Goal: Communication & Community: Answer question/provide support

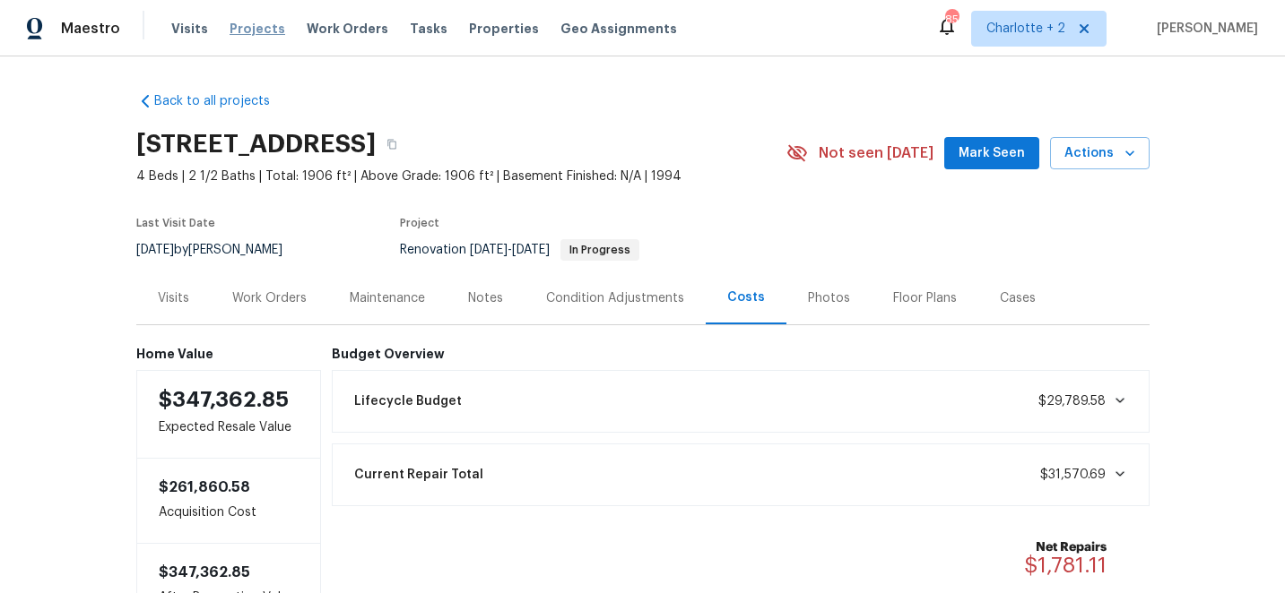
click at [242, 29] on span "Projects" at bounding box center [258, 29] width 56 height 18
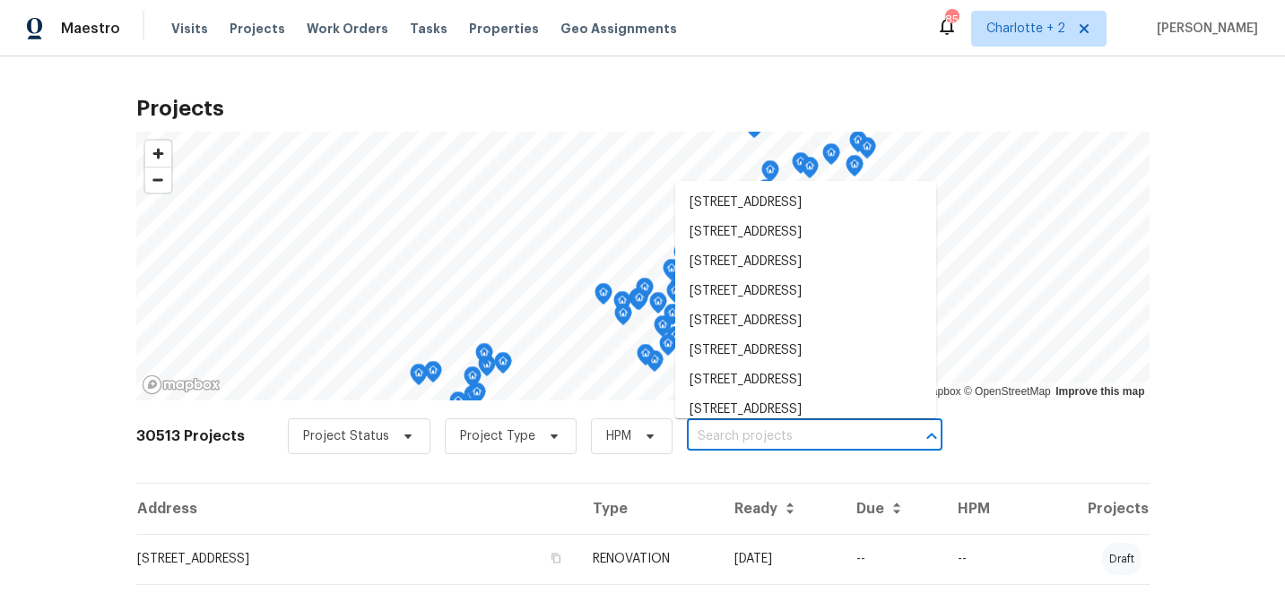
click at [715, 433] on input "text" at bounding box center [789, 437] width 205 height 28
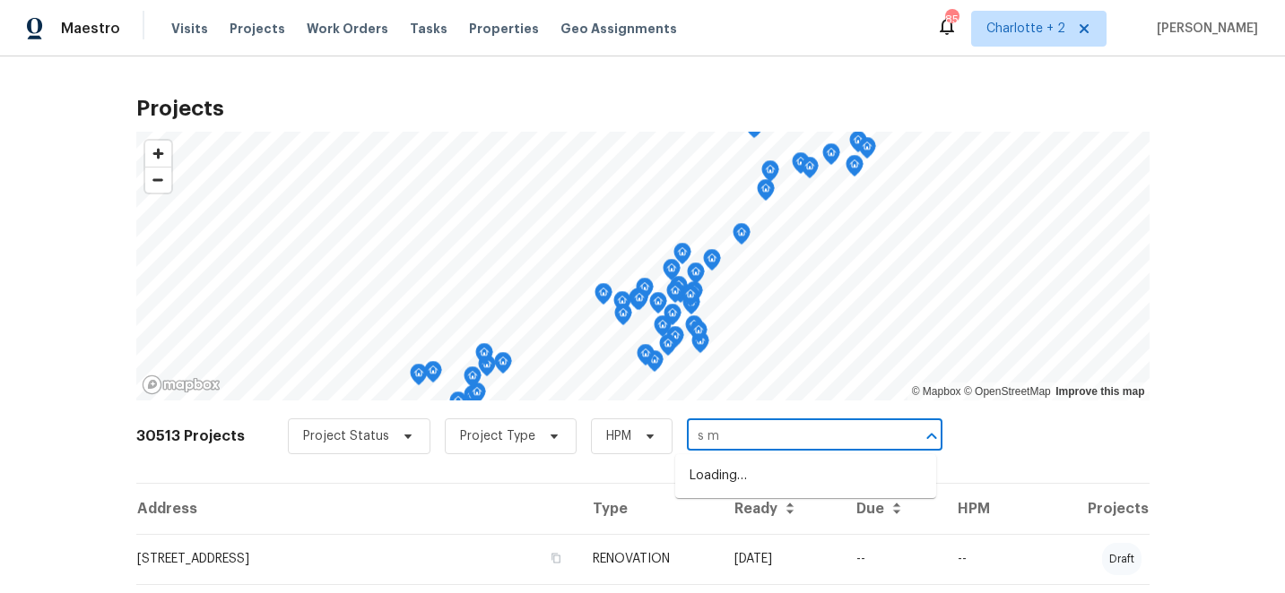
type input "s me"
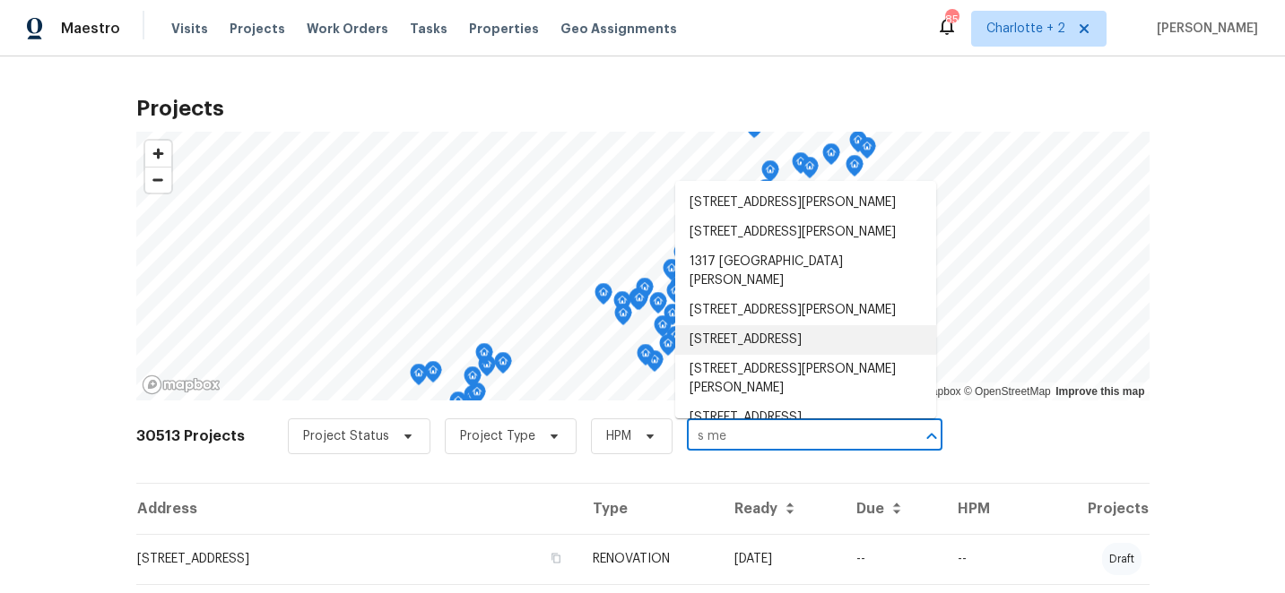
click at [786, 355] on li "[STREET_ADDRESS]" at bounding box center [805, 340] width 261 height 30
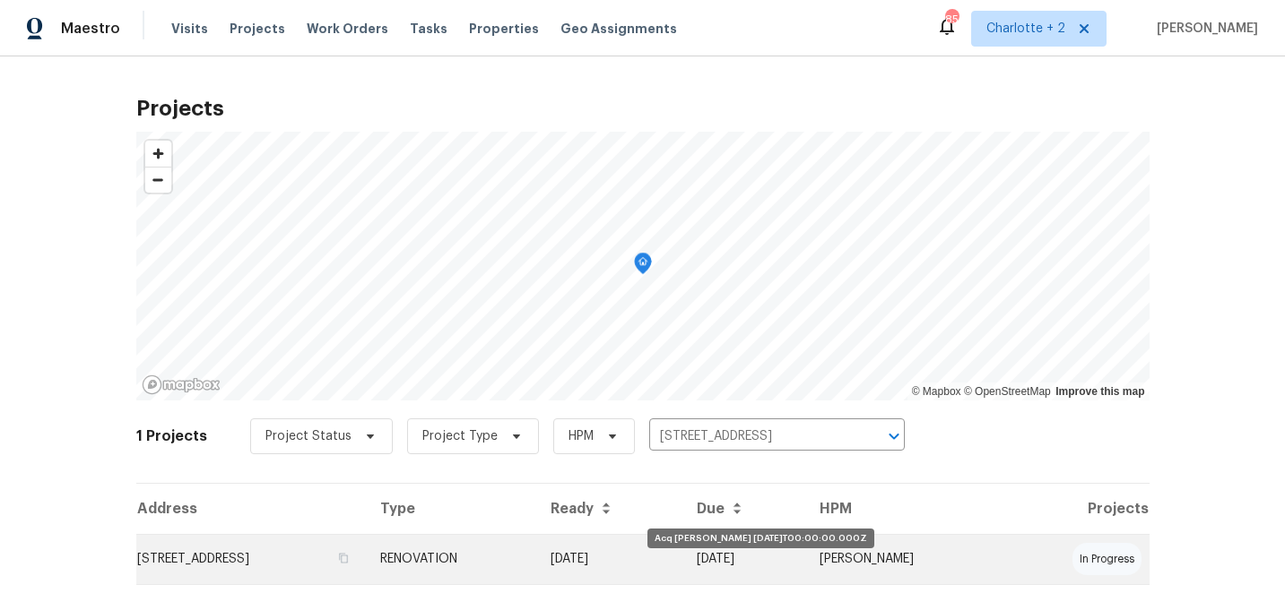
click at [683, 554] on td "[DATE]" at bounding box center [609, 559] width 147 height 50
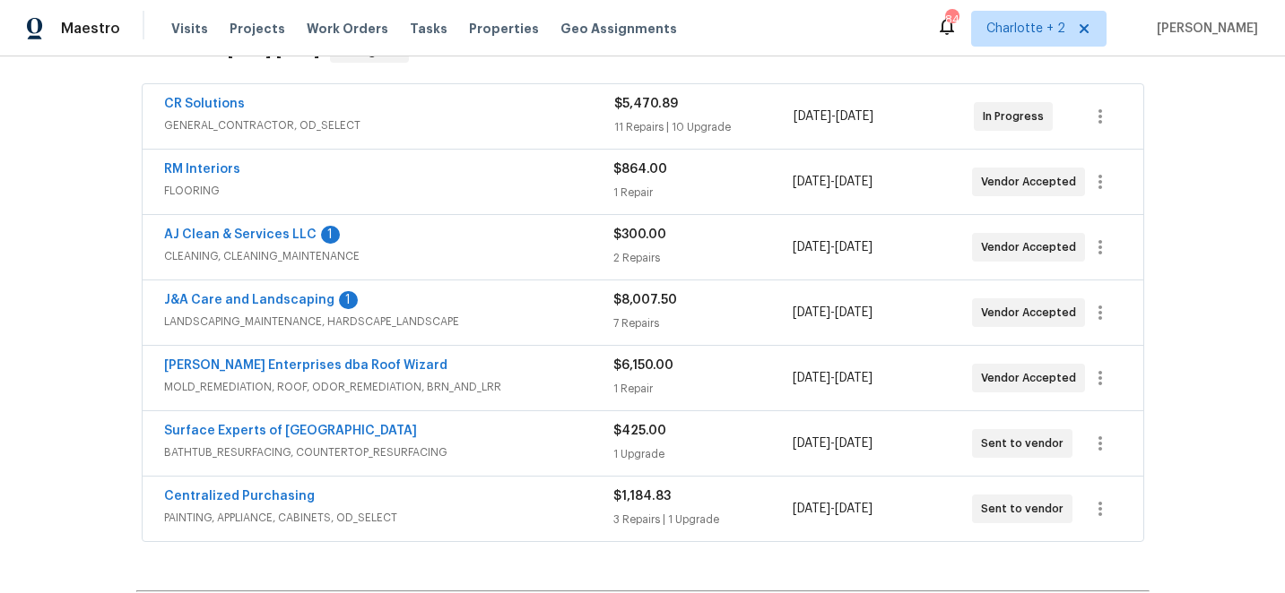
scroll to position [335, 0]
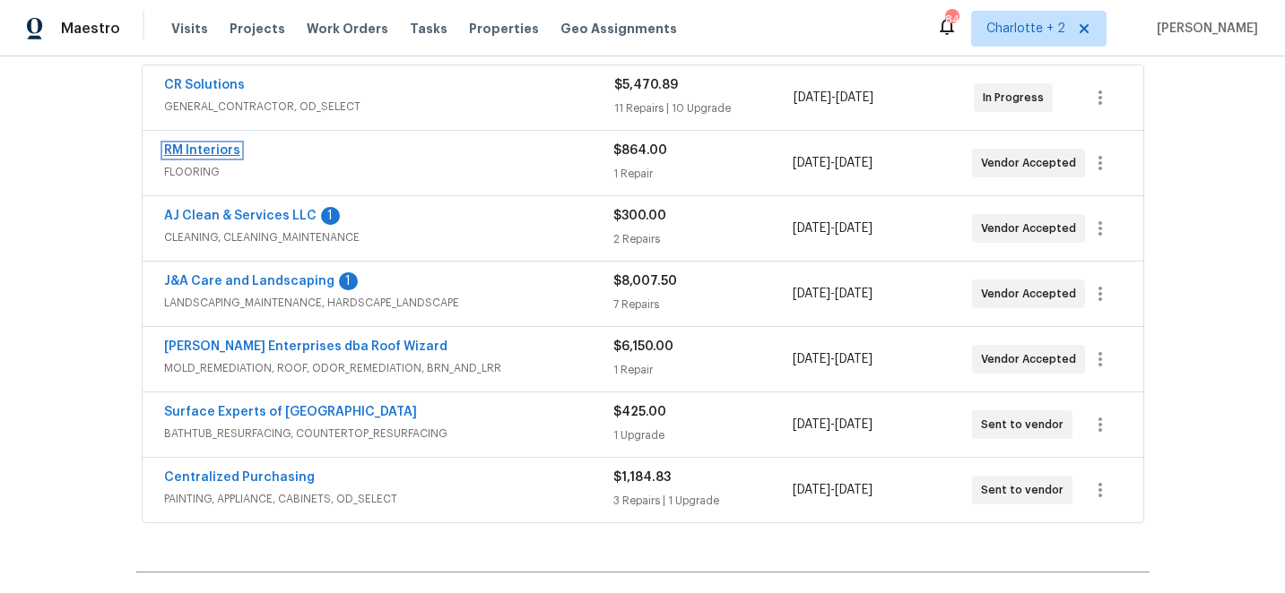
click at [177, 148] on link "RM Interiors" at bounding box center [202, 150] width 76 height 13
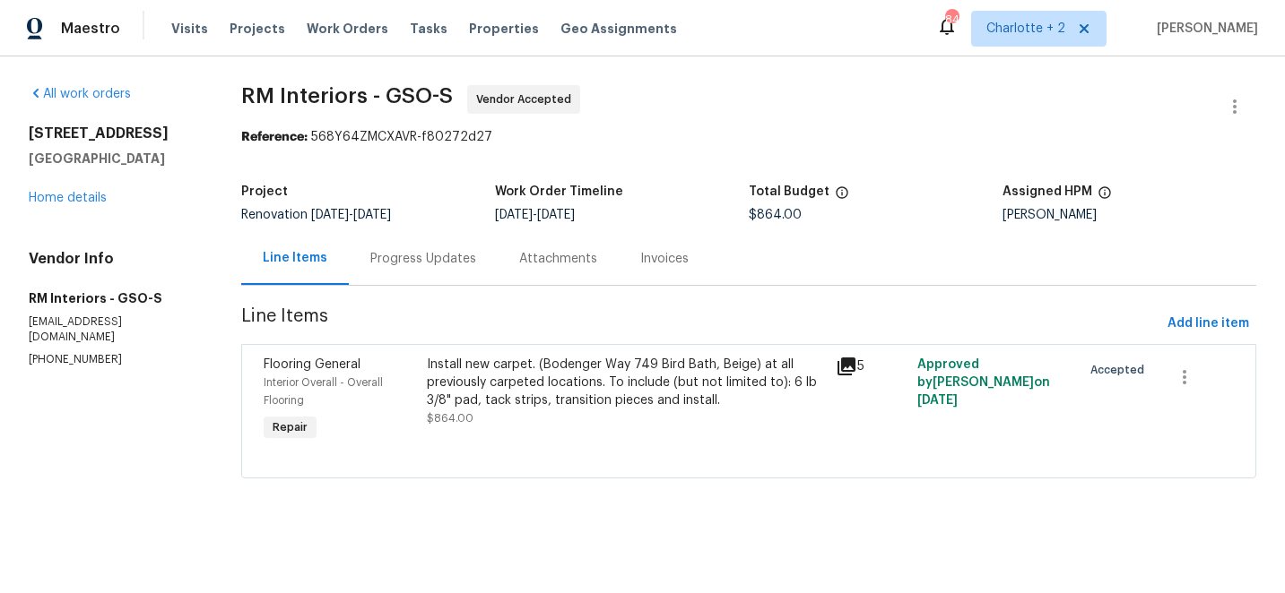
click at [433, 258] on div "Progress Updates" at bounding box center [423, 259] width 106 height 18
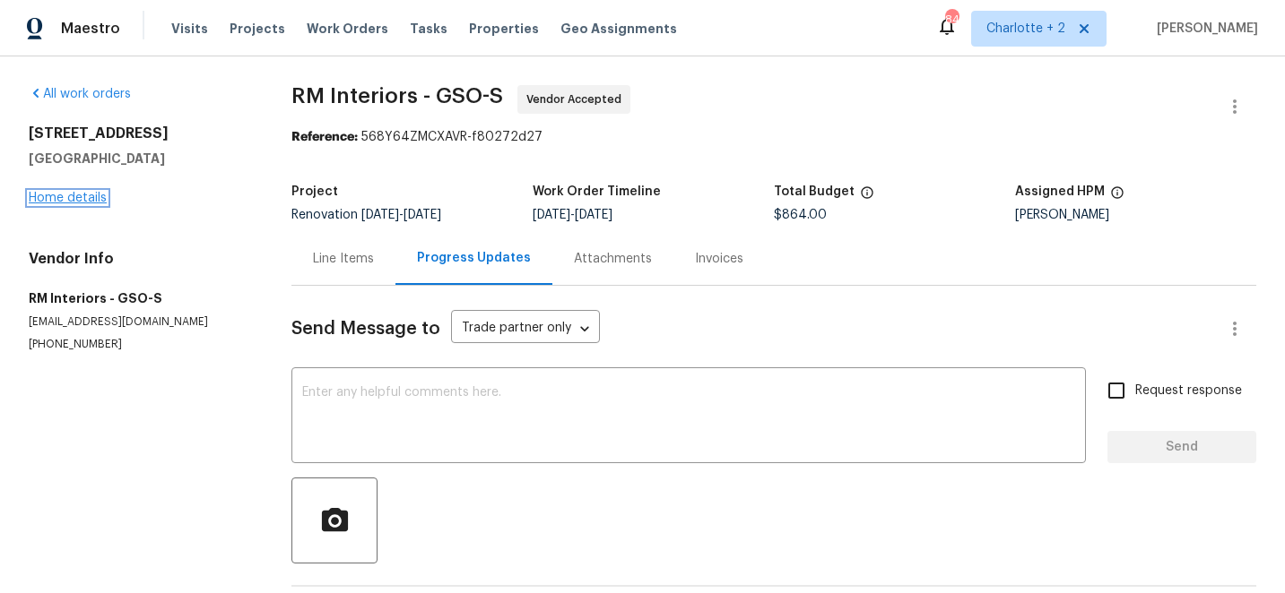
click at [60, 199] on link "Home details" at bounding box center [68, 198] width 78 height 13
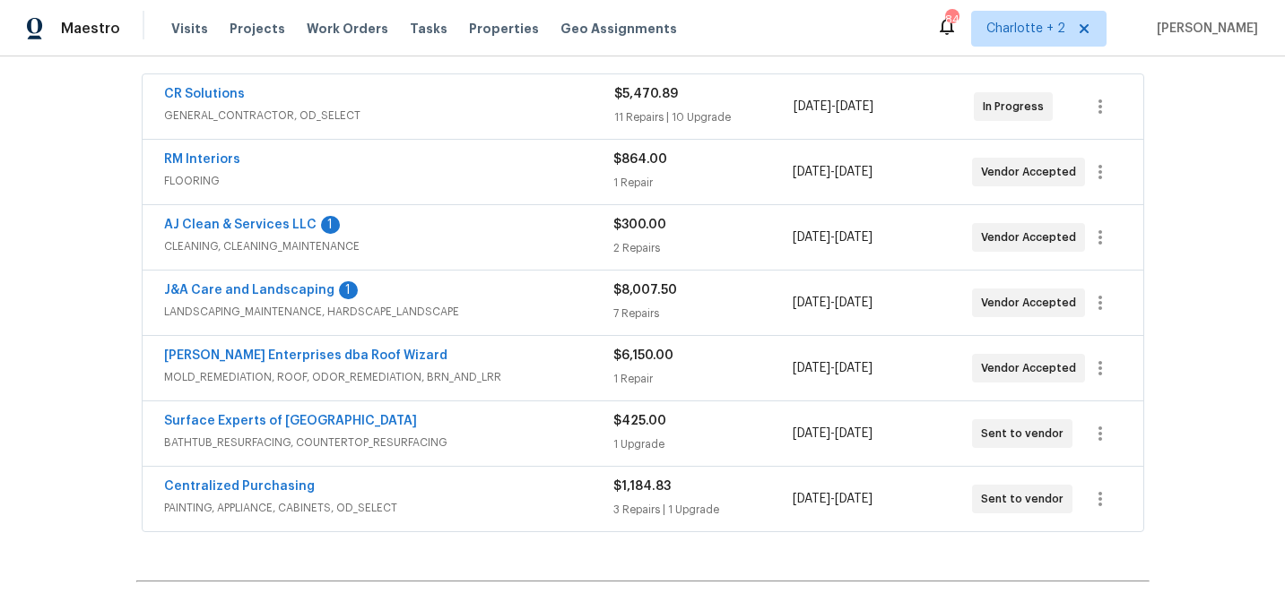
scroll to position [328, 0]
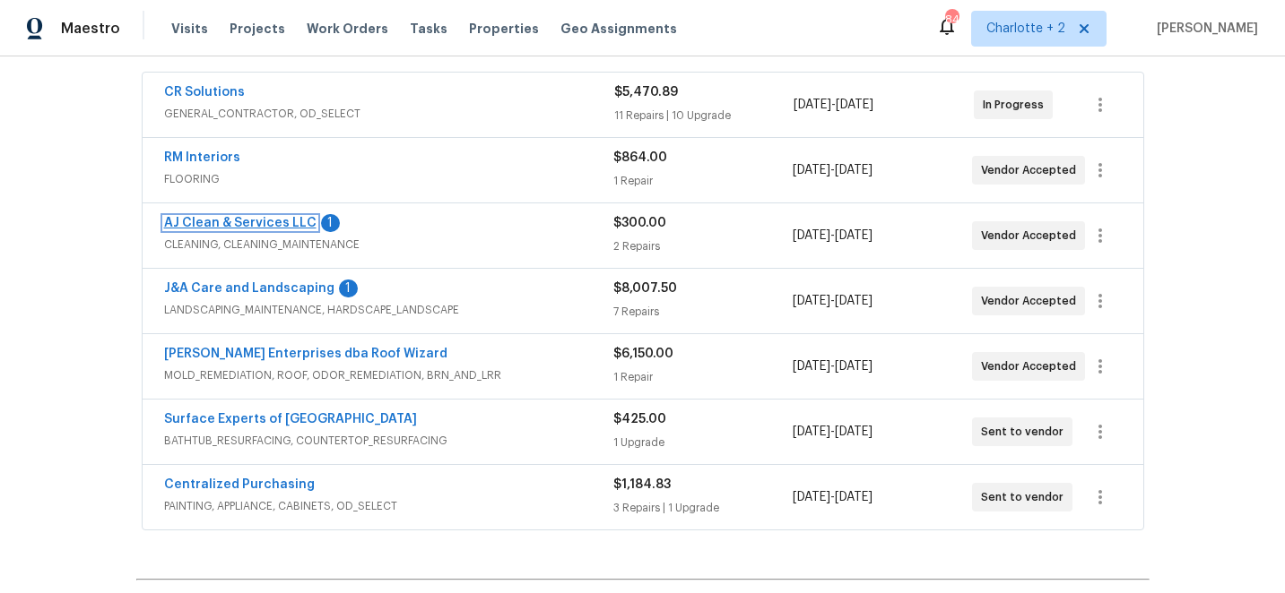
click at [188, 219] on link "AJ Clean & Services LLC" at bounding box center [240, 223] width 152 height 13
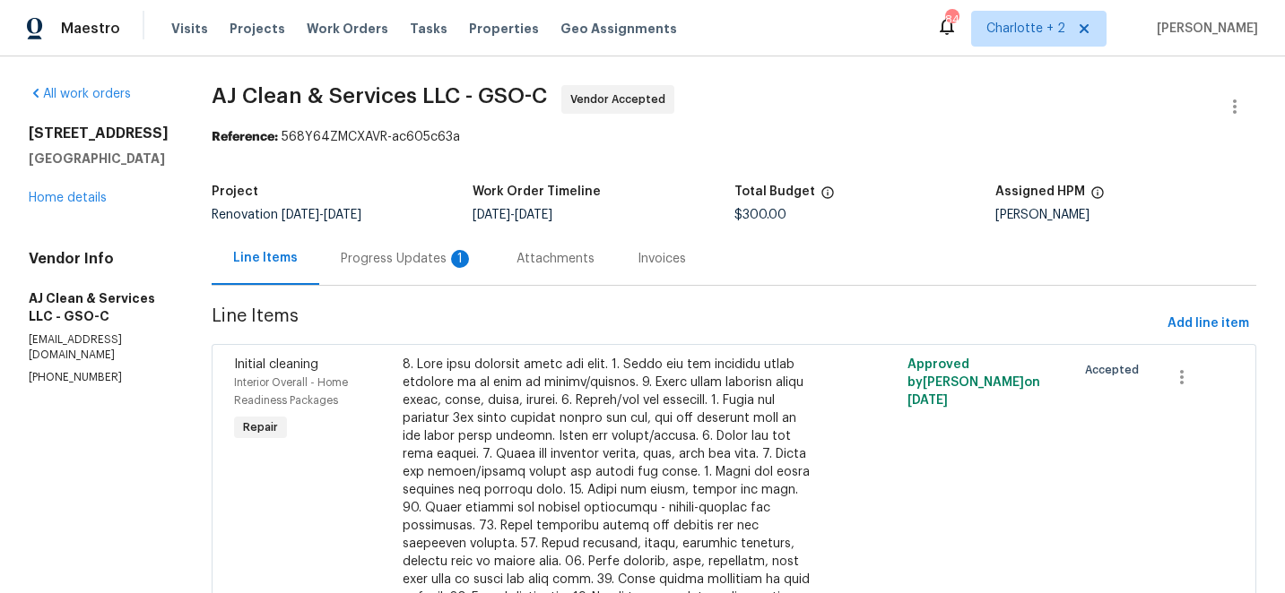
click at [436, 255] on div "Progress Updates 1" at bounding box center [407, 259] width 133 height 18
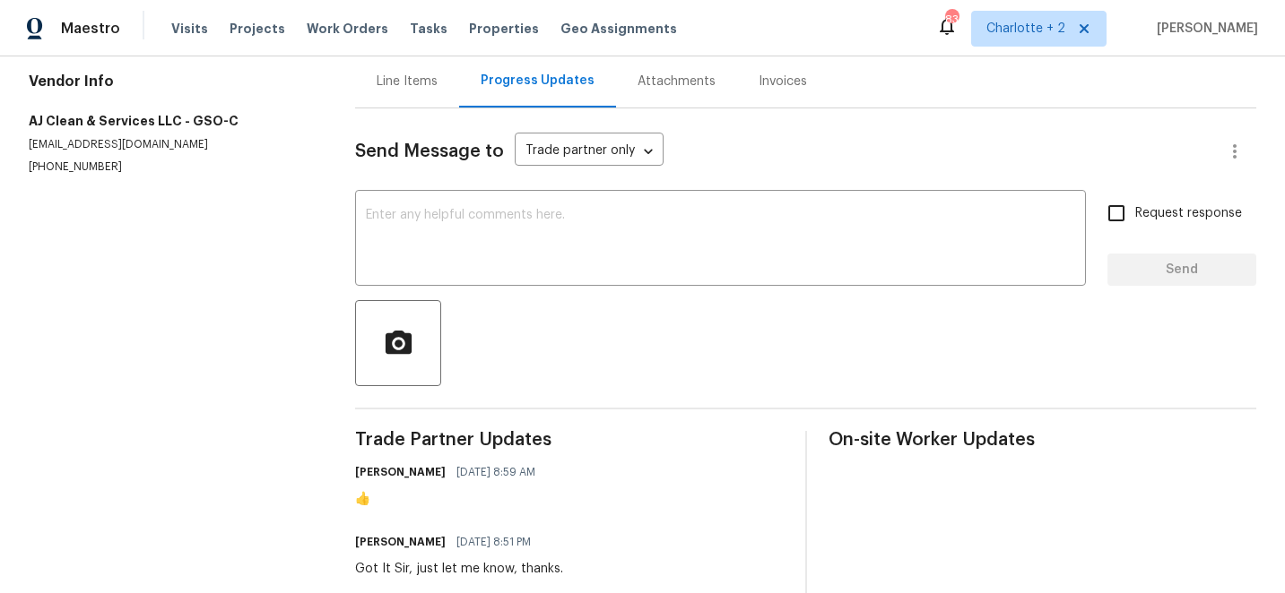
scroll to position [262, 0]
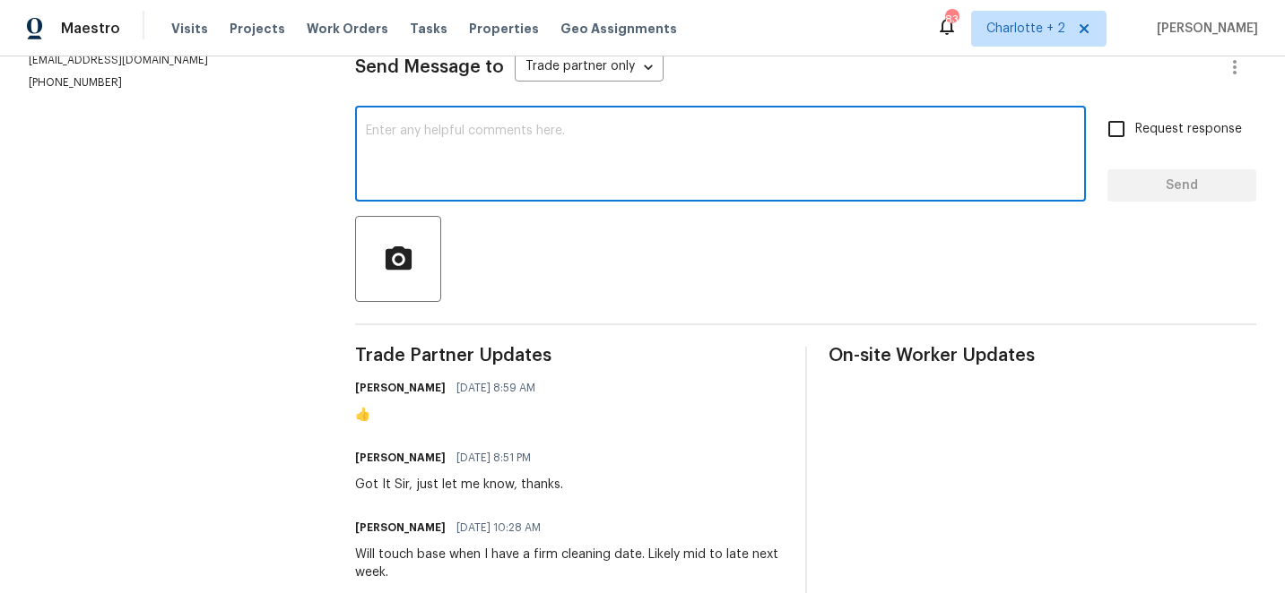
click at [480, 173] on textarea at bounding box center [720, 156] width 709 height 63
type textarea "Please plan to clean here [DATE]."
click at [1120, 130] on input "Request response" at bounding box center [1116, 129] width 38 height 38
checkbox input "true"
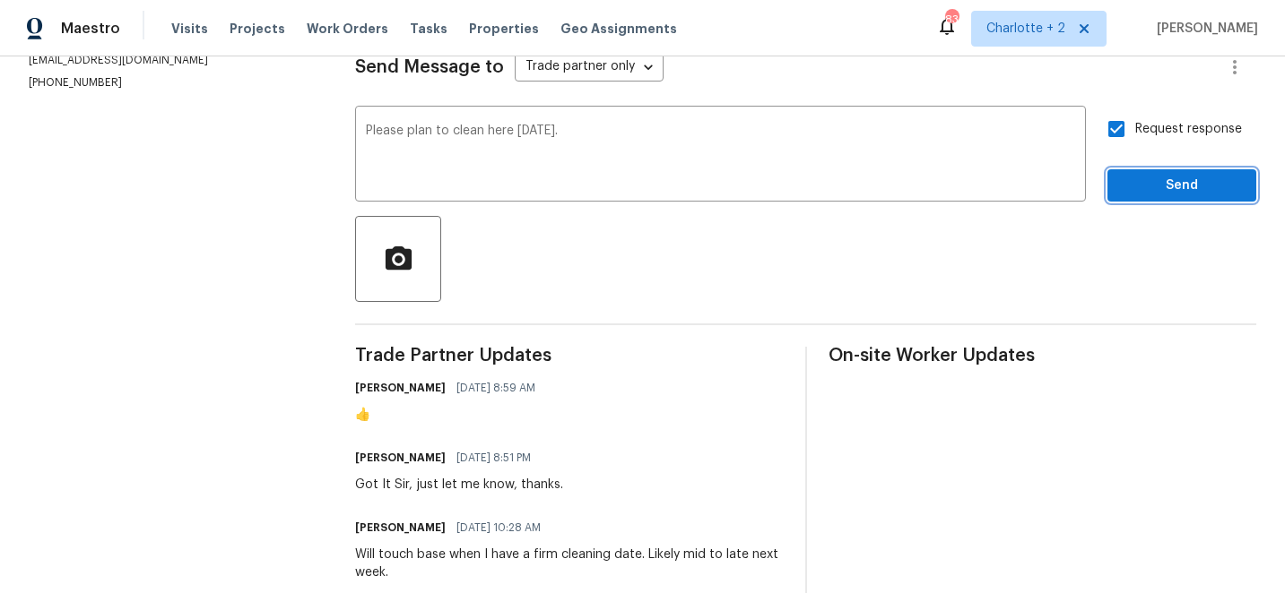
click at [1161, 193] on span "Send" at bounding box center [1182, 186] width 120 height 22
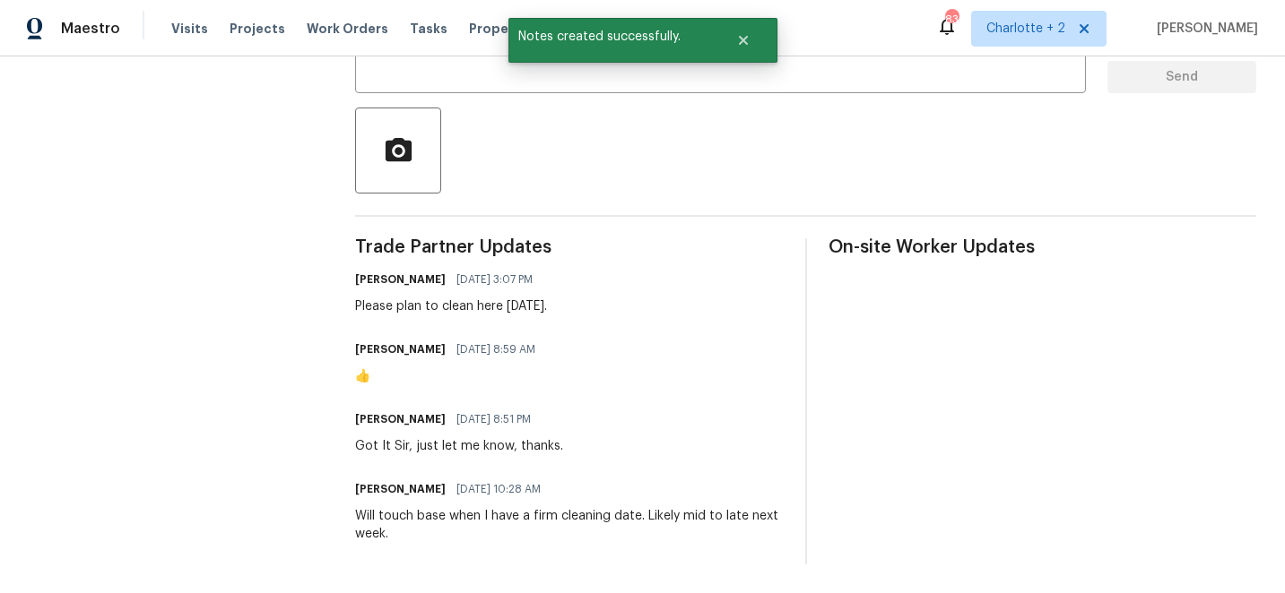
scroll to position [0, 0]
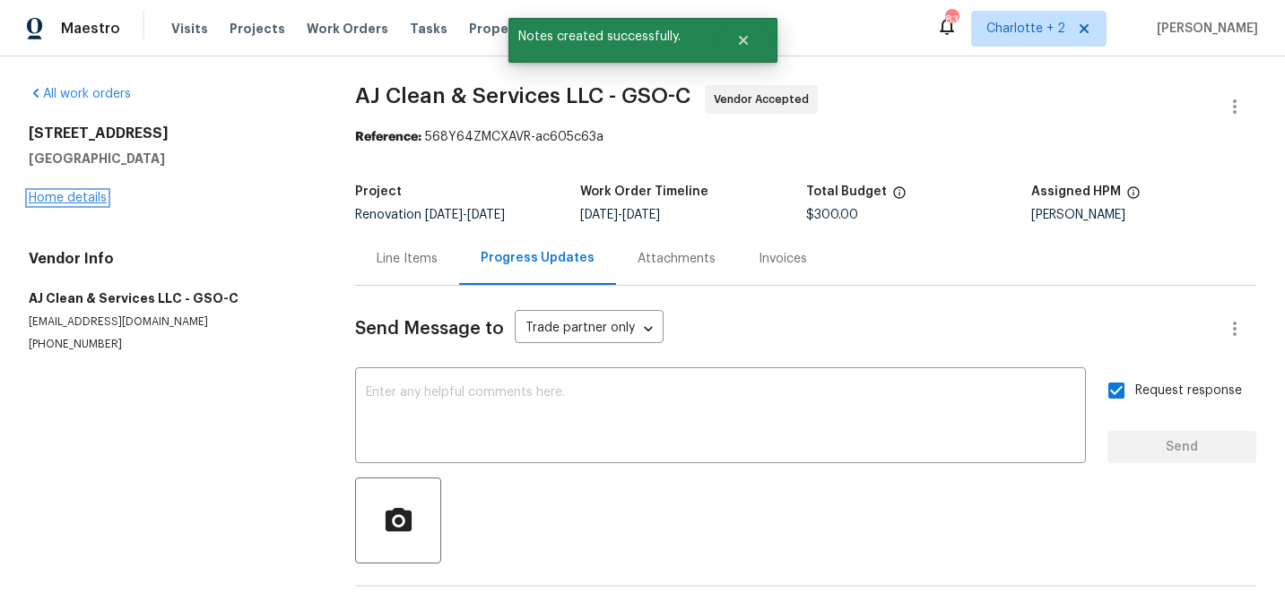
click at [82, 195] on link "Home details" at bounding box center [68, 198] width 78 height 13
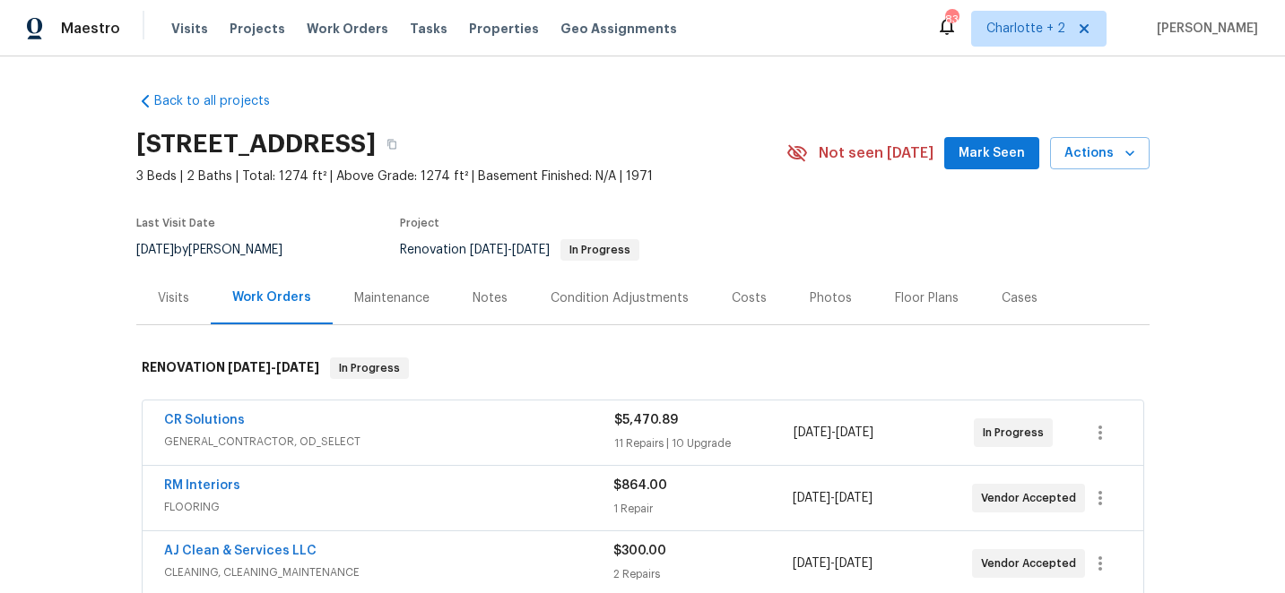
click at [741, 296] on div "Costs" at bounding box center [749, 299] width 35 height 18
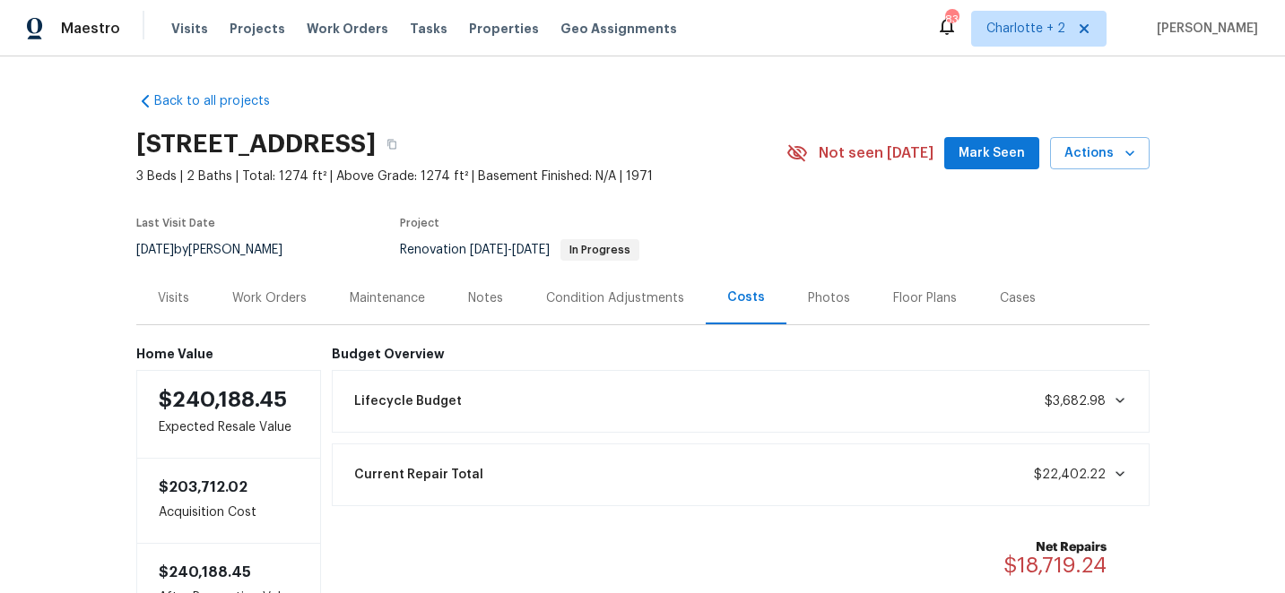
click at [273, 299] on div "Work Orders" at bounding box center [269, 299] width 74 height 18
